Goal: Task Accomplishment & Management: Manage account settings

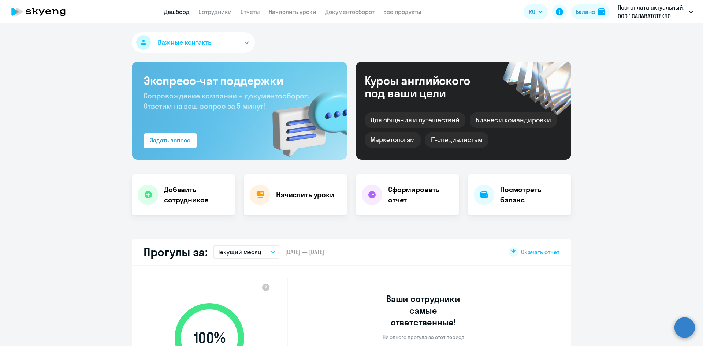
select select "30"
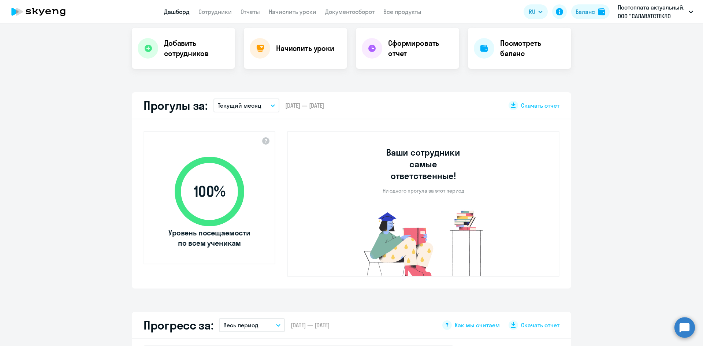
scroll to position [73, 0]
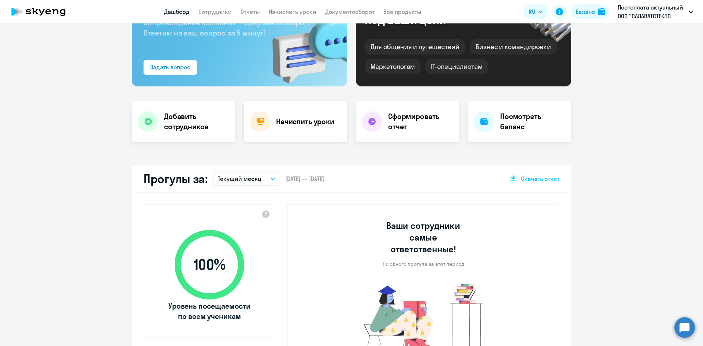
click at [282, 124] on h4 "Начислить уроки" at bounding box center [305, 122] width 58 height 10
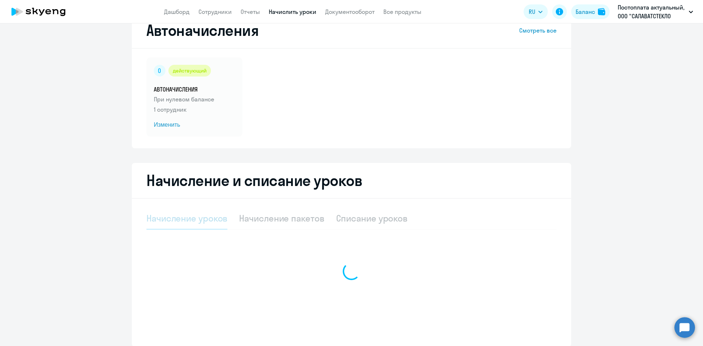
select select "10"
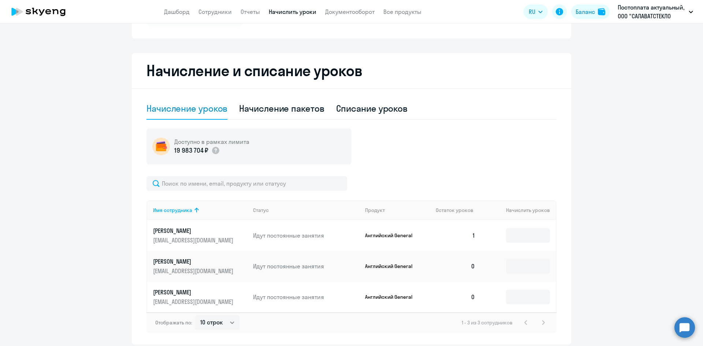
scroll to position [159, 0]
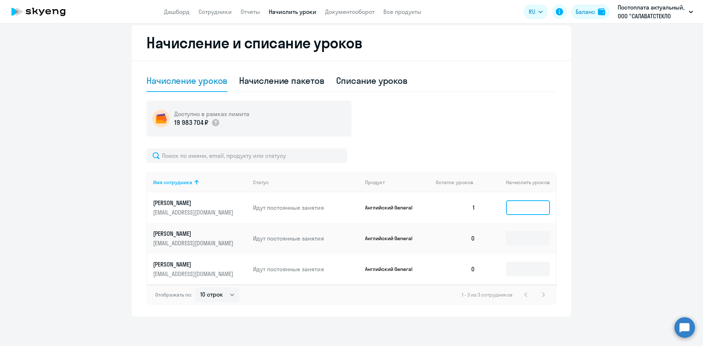
click at [519, 206] on input at bounding box center [528, 207] width 44 height 15
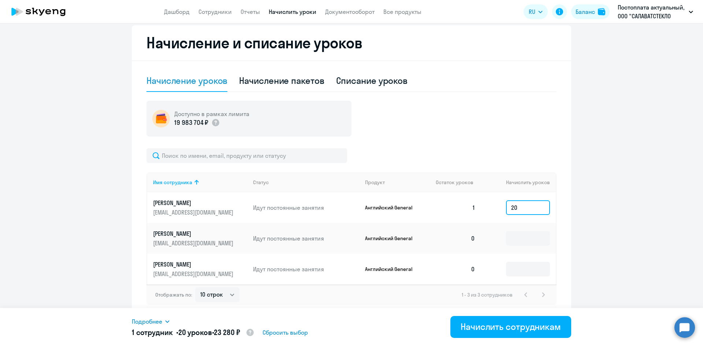
type input "2"
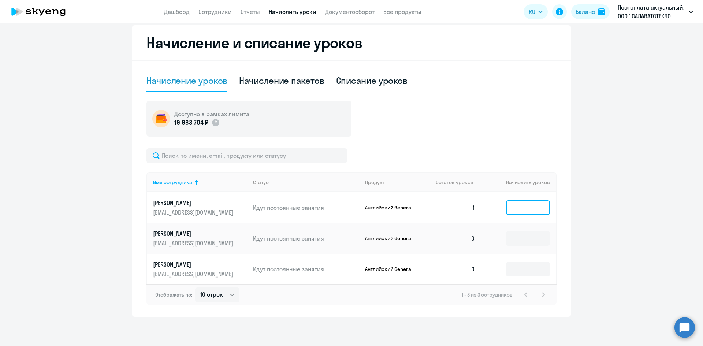
type input "1"
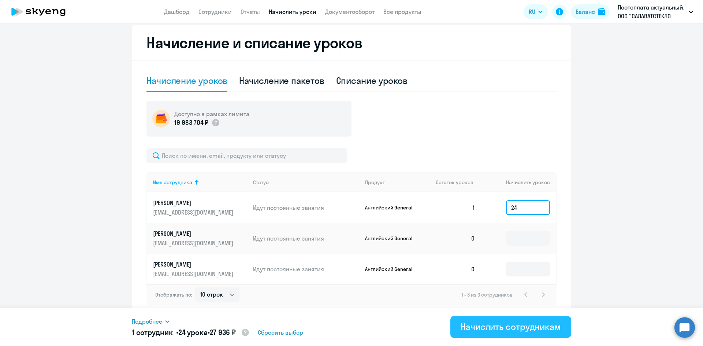
type input "24"
click at [525, 326] on div "Начислить сотрудникам" at bounding box center [511, 327] width 100 height 12
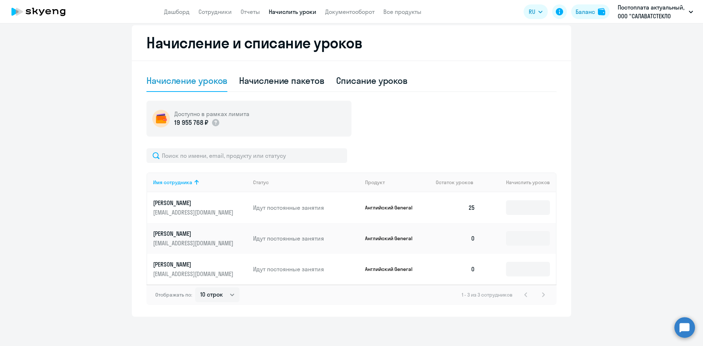
click at [106, 188] on ng-component "Автоначисления Смотреть все действующий АВТОНАЧИСЛЕНИЯ При нулевом балансе 1 со…" at bounding box center [351, 96] width 703 height 442
click at [276, 81] on div "Начисление пакетов" at bounding box center [281, 81] width 85 height 12
select select "10"
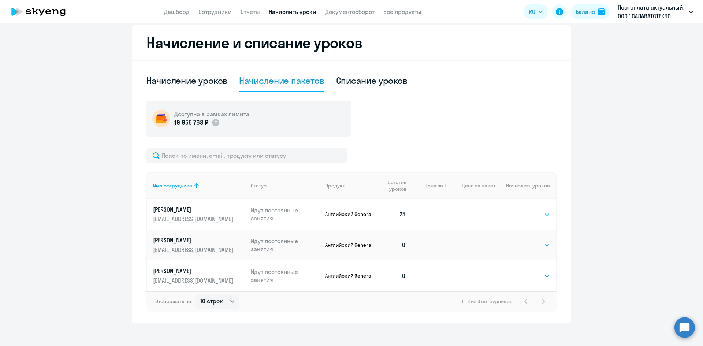
click at [532, 214] on select "Выбрать 4 8 16 32 64 96 128" at bounding box center [535, 214] width 30 height 9
click at [520, 210] on select "Выбрать 4 8 16 32 64 96 128" at bounding box center [535, 214] width 30 height 9
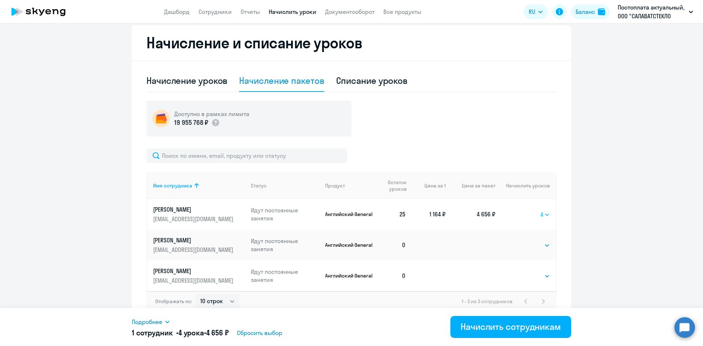
click at [546, 217] on select "Выбрать 4 8 16 32 64 96 128" at bounding box center [546, 214] width 10 height 9
select select "32"
click at [541, 210] on select "Выбрать 4 8 16 32 64 96 128" at bounding box center [546, 214] width 10 height 9
click at [177, 12] on link "Дашборд" at bounding box center [177, 11] width 26 height 7
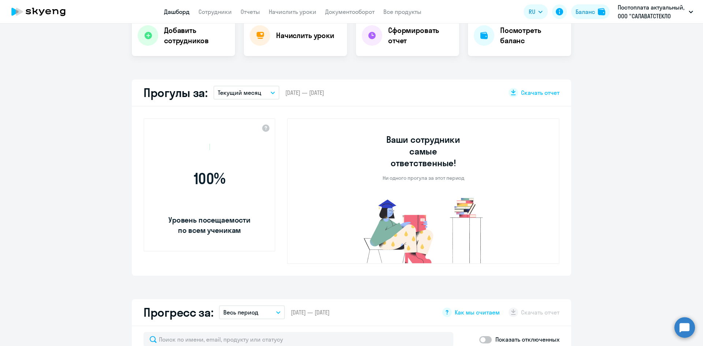
scroll to position [211, 0]
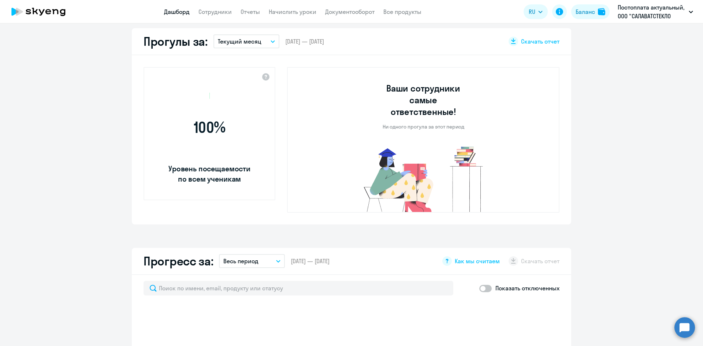
select select "30"
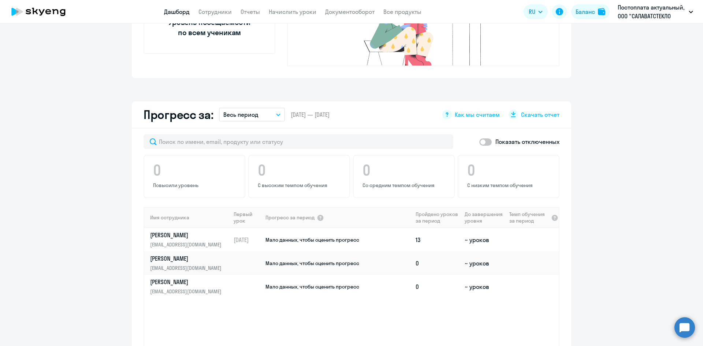
scroll to position [137, 0]
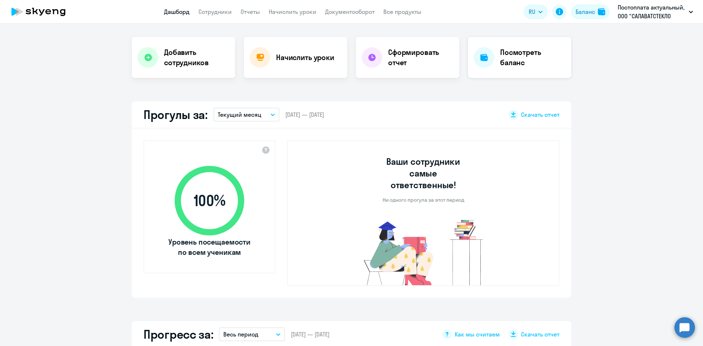
click at [492, 63] on div "Посмотреть баланс" at bounding box center [519, 57] width 103 height 41
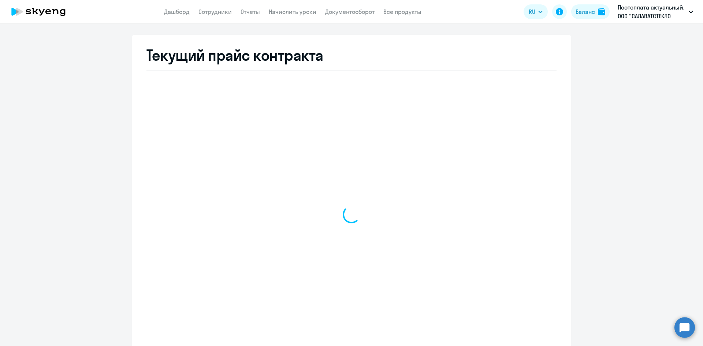
select select "english_adult_not_native_speaker"
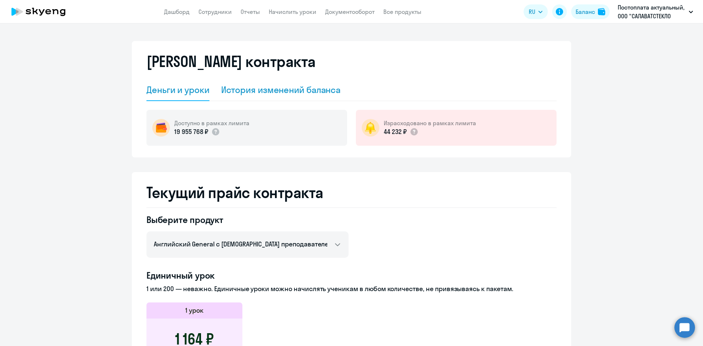
click at [280, 92] on div "История изменений баланса" at bounding box center [281, 90] width 120 height 12
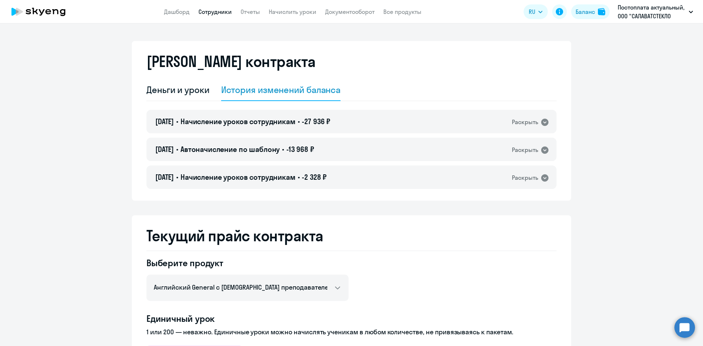
click at [206, 14] on link "Сотрудники" at bounding box center [215, 11] width 33 height 7
select select "30"
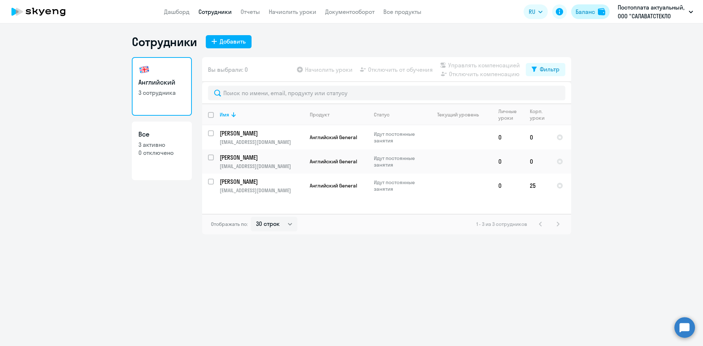
click at [589, 14] on div "Баланс" at bounding box center [585, 11] width 19 height 9
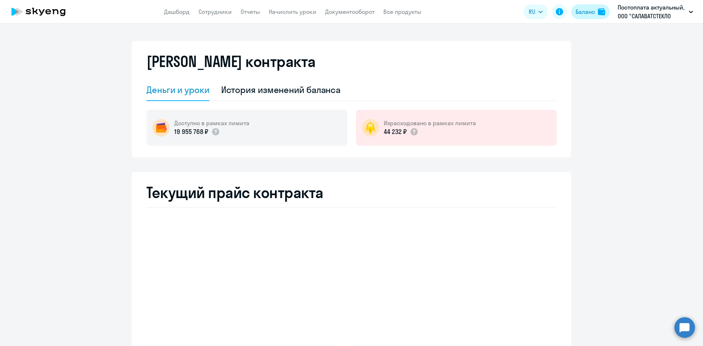
select select "english_adult_not_native_speaker"
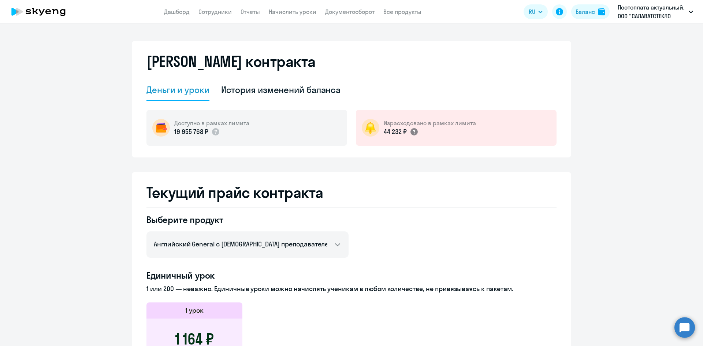
click at [411, 132] on circle at bounding box center [414, 131] width 7 height 7
click at [649, 14] on p "Постоплата актуальный, ООО "САЛАВАТСТЕКЛО КАСПИЙ"" at bounding box center [652, 12] width 68 height 18
click at [392, 11] on link "Все продукты" at bounding box center [403, 11] width 38 height 7
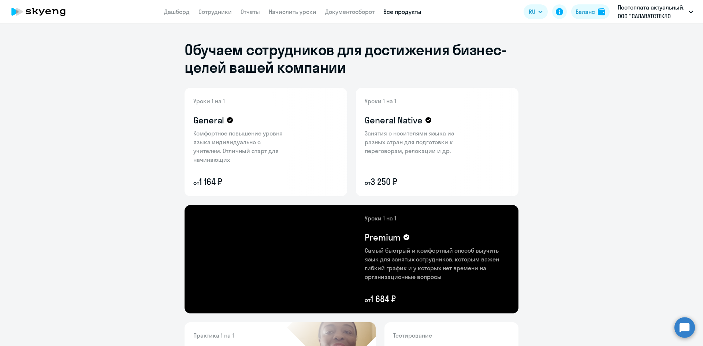
click at [12, 13] on icon at bounding box center [38, 12] width 64 height 18
select select "30"
